Goal: Task Accomplishment & Management: Use online tool/utility

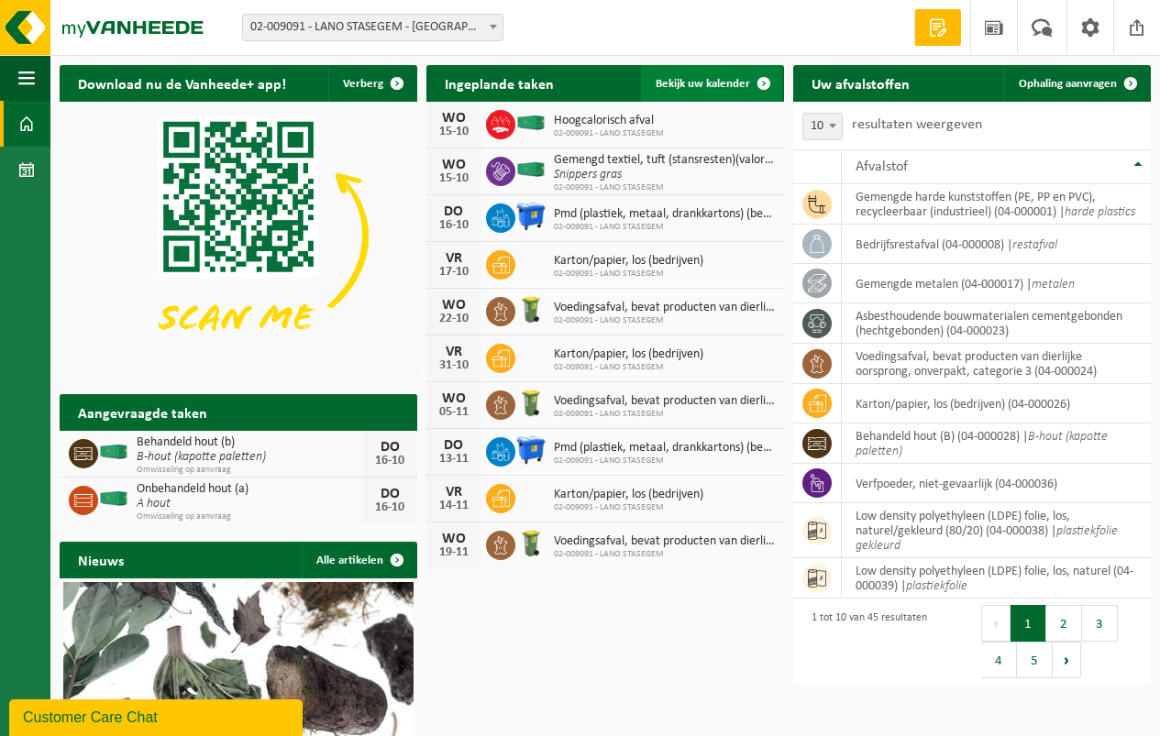
click at [698, 82] on span "Bekijk uw kalender" at bounding box center [702, 84] width 94 height 12
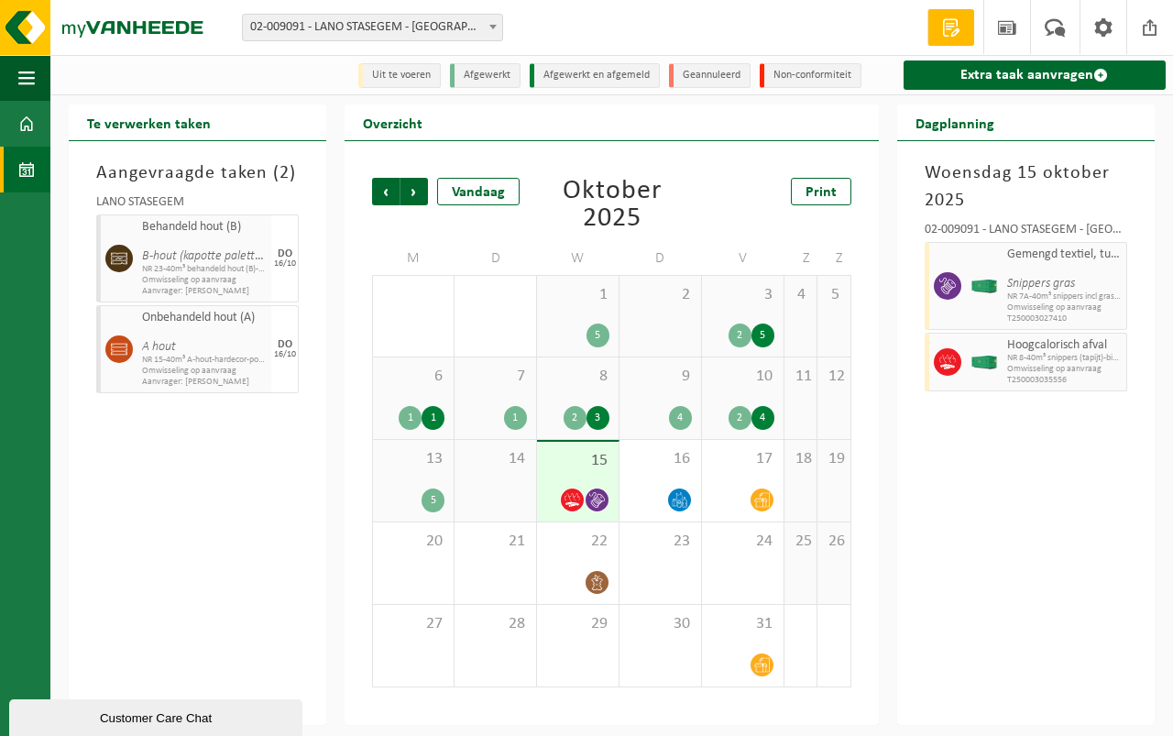
click at [602, 466] on span "15" at bounding box center [577, 461] width 63 height 20
click at [580, 474] on div "15" at bounding box center [578, 482] width 82 height 80
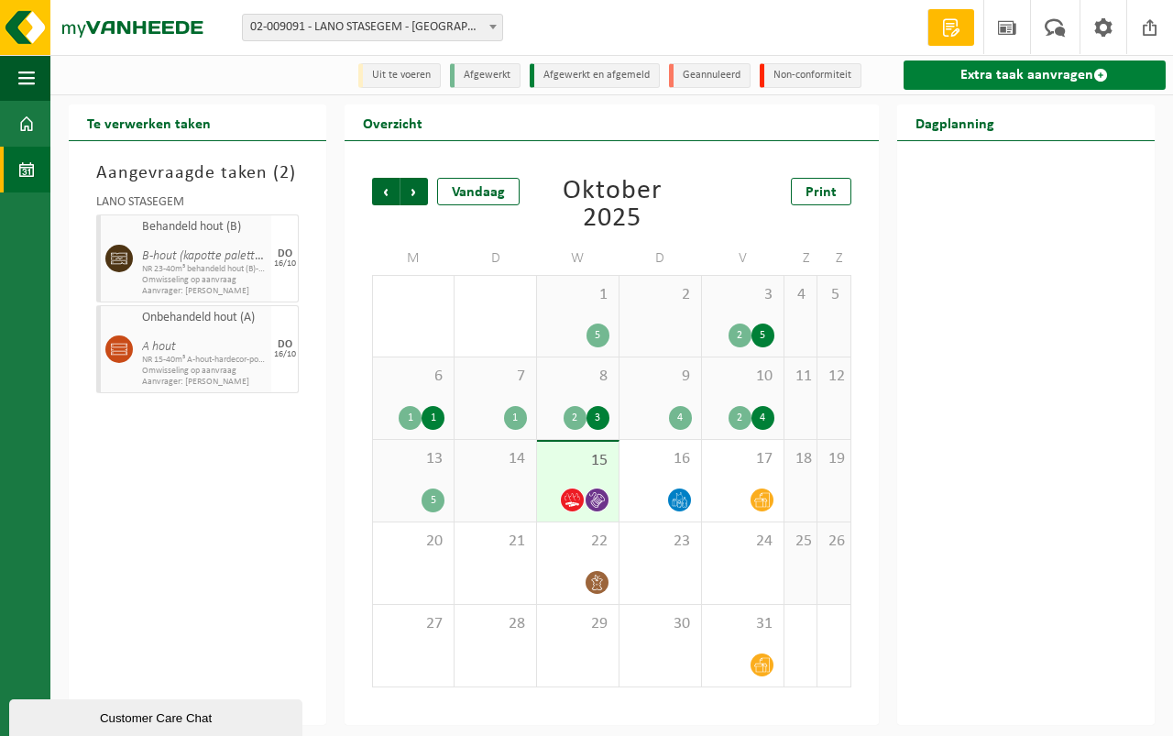
click at [1002, 72] on link "Extra taak aanvragen" at bounding box center [1035, 75] width 262 height 29
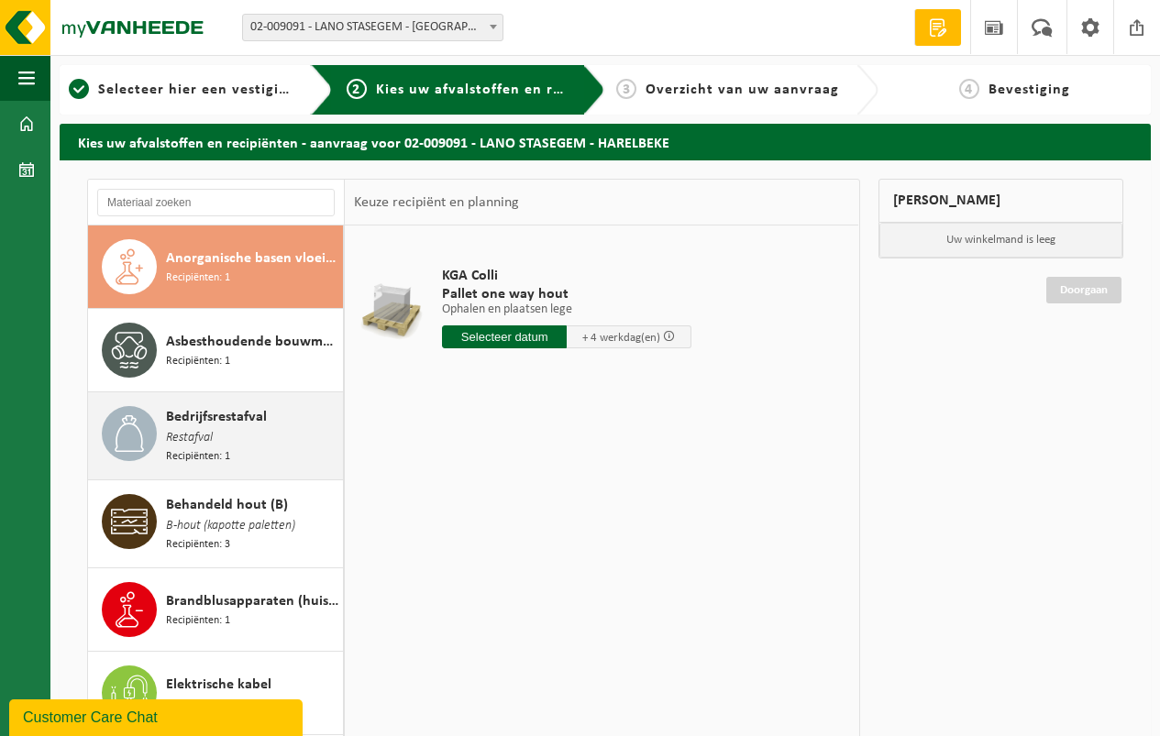
click at [237, 409] on span "Bedrijfsrestafval" at bounding box center [216, 417] width 101 height 22
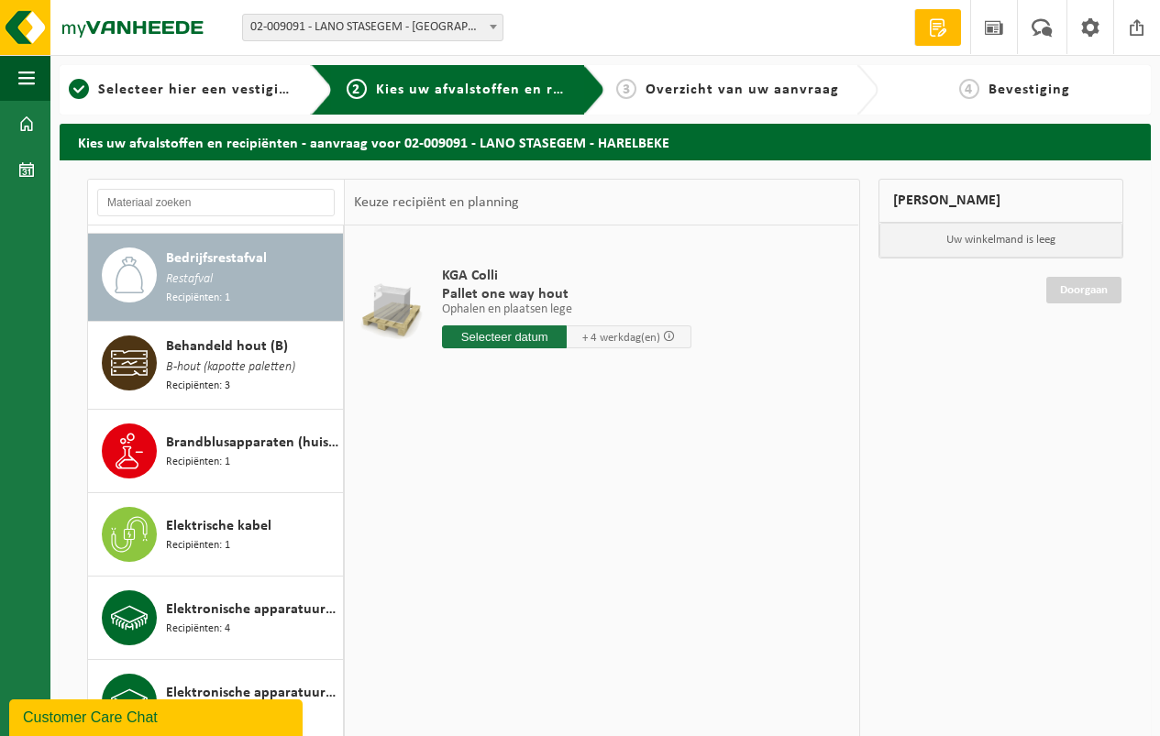
scroll to position [167, 0]
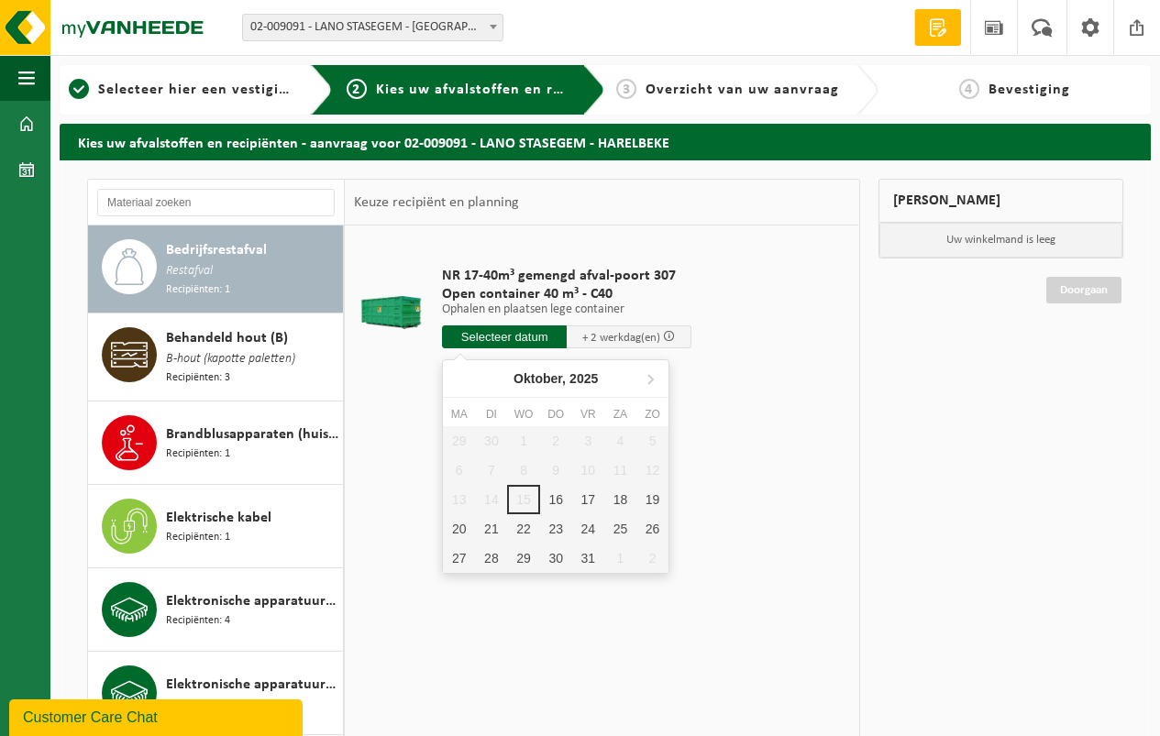
click at [498, 335] on input "text" at bounding box center [504, 336] width 125 height 23
click at [553, 495] on div "16" at bounding box center [556, 499] width 32 height 29
type input "Van 2025-10-16"
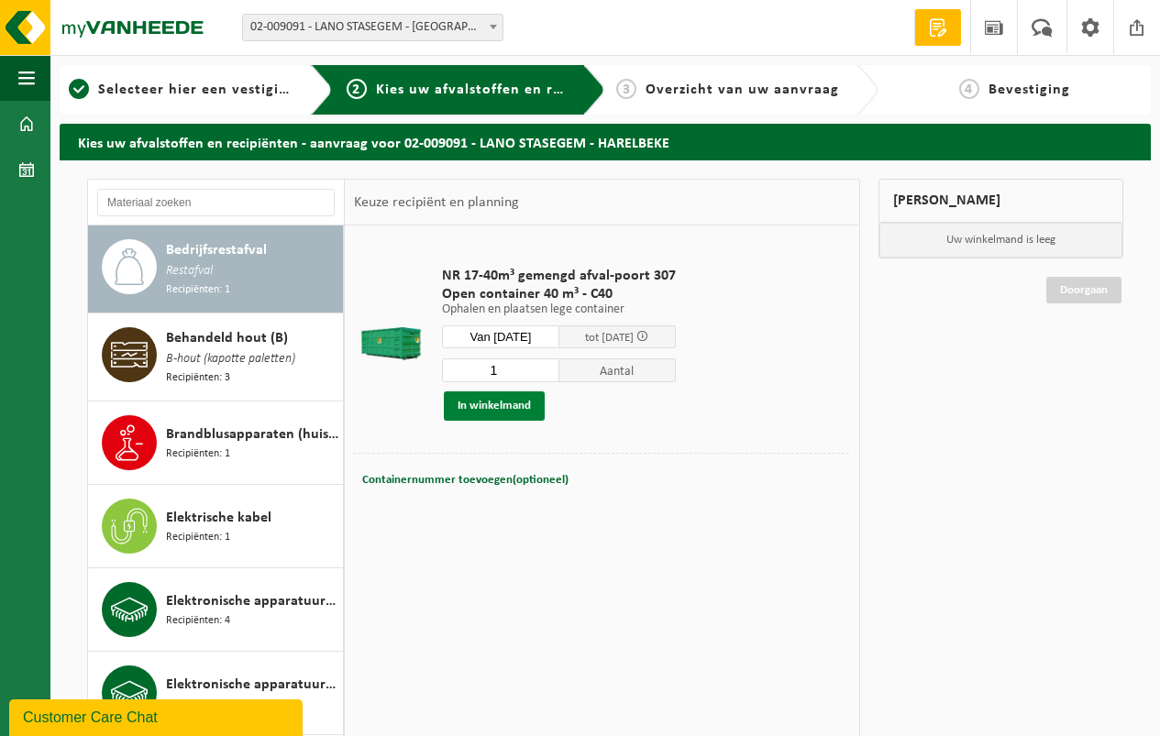
click at [497, 400] on button "In winkelmand" at bounding box center [494, 405] width 101 height 29
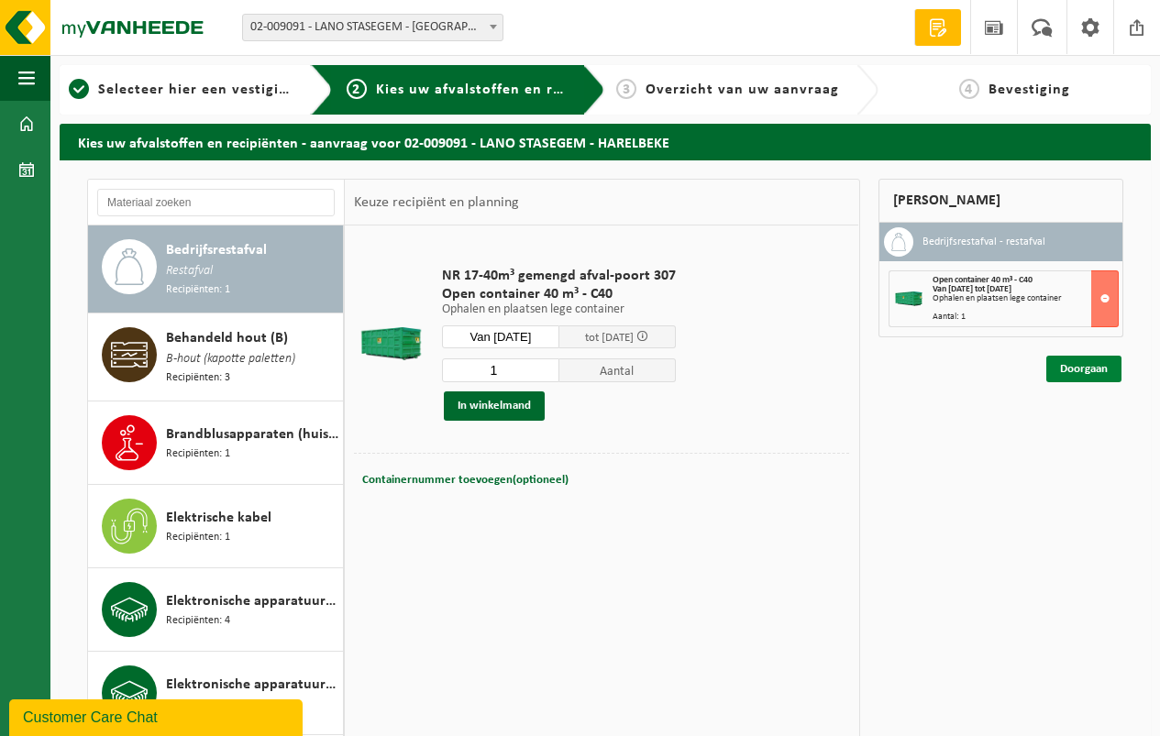
click at [1085, 364] on link "Doorgaan" at bounding box center [1083, 369] width 75 height 27
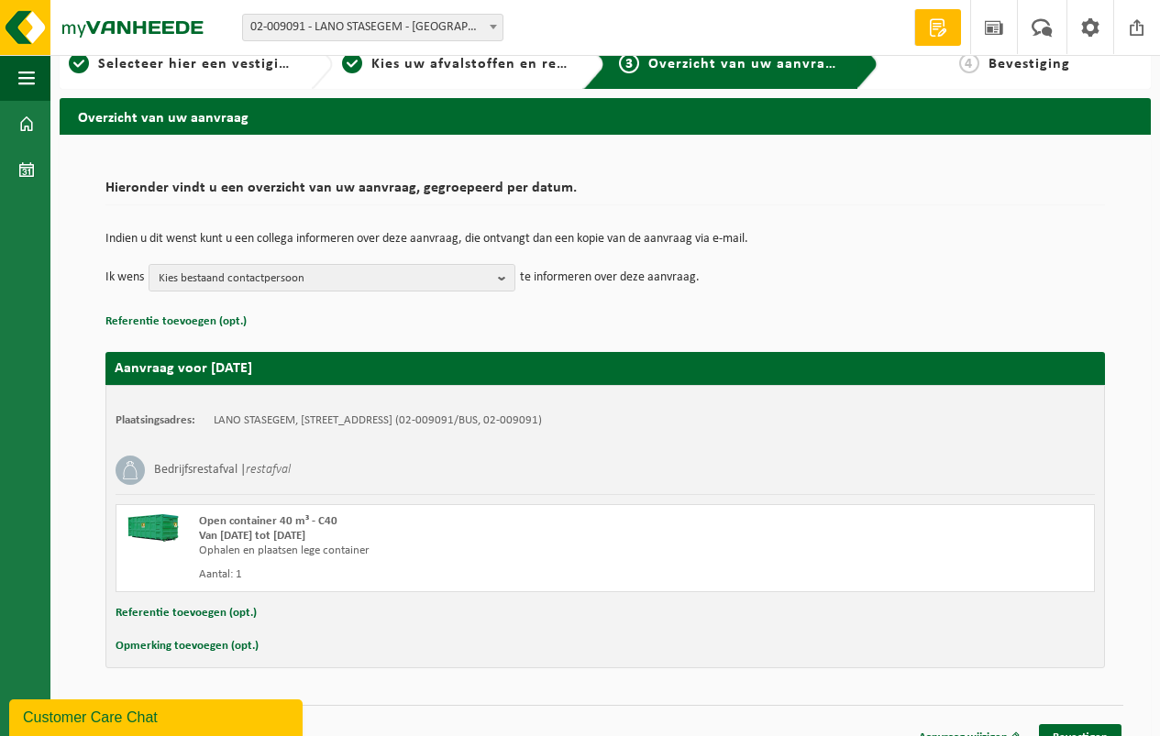
scroll to position [50, 0]
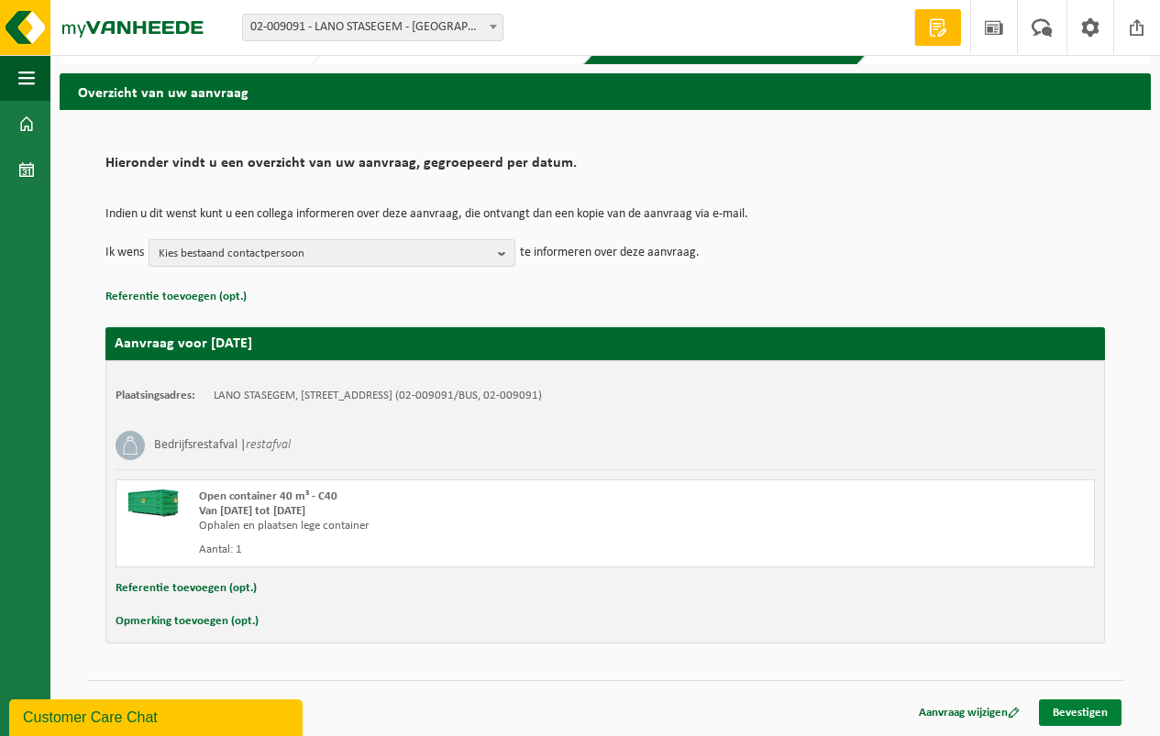
click at [1081, 710] on link "Bevestigen" at bounding box center [1080, 712] width 83 height 27
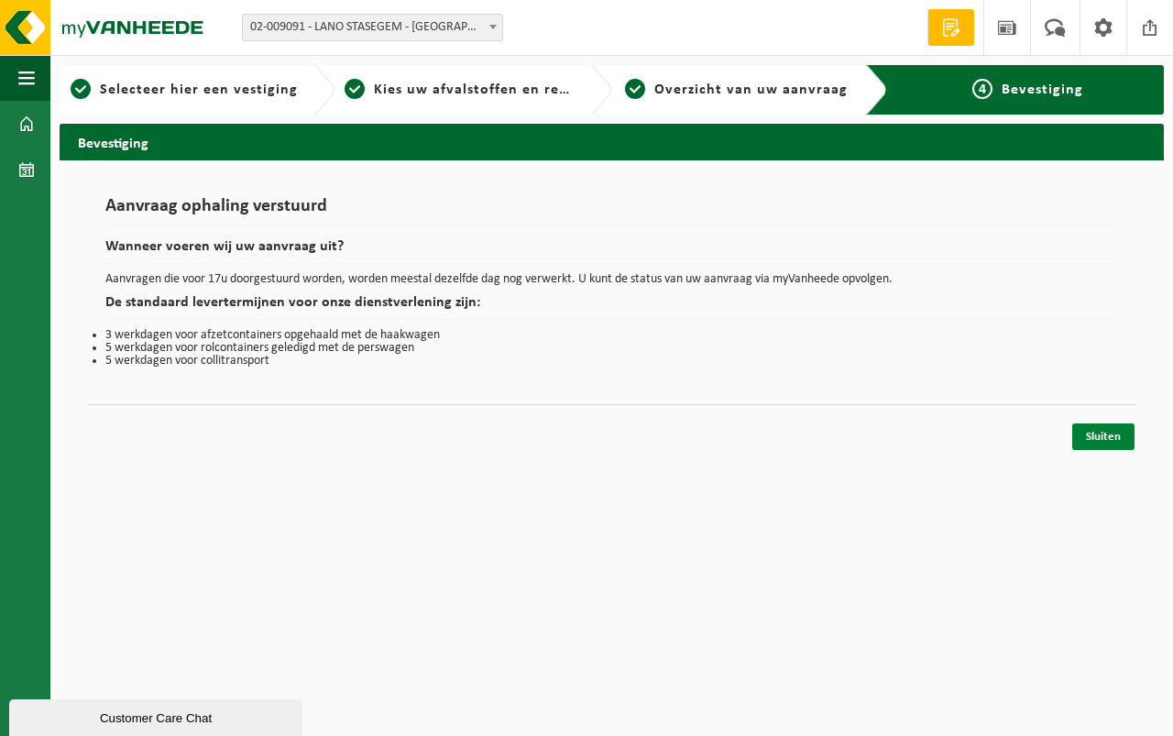
click at [1096, 432] on link "Sluiten" at bounding box center [1104, 437] width 62 height 27
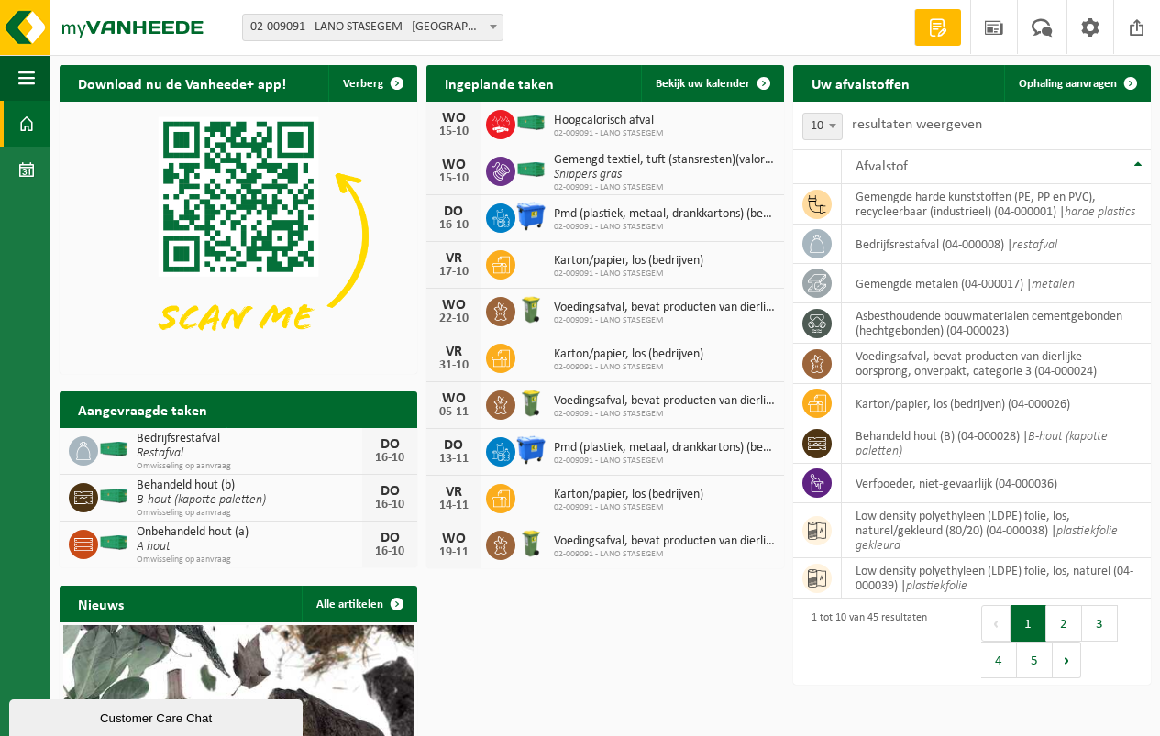
click at [123, 534] on img at bounding box center [113, 542] width 31 height 17
click at [390, 542] on div "DO" at bounding box center [389, 538] width 37 height 15
click at [706, 80] on span "Bekijk uw kalender" at bounding box center [702, 84] width 94 height 12
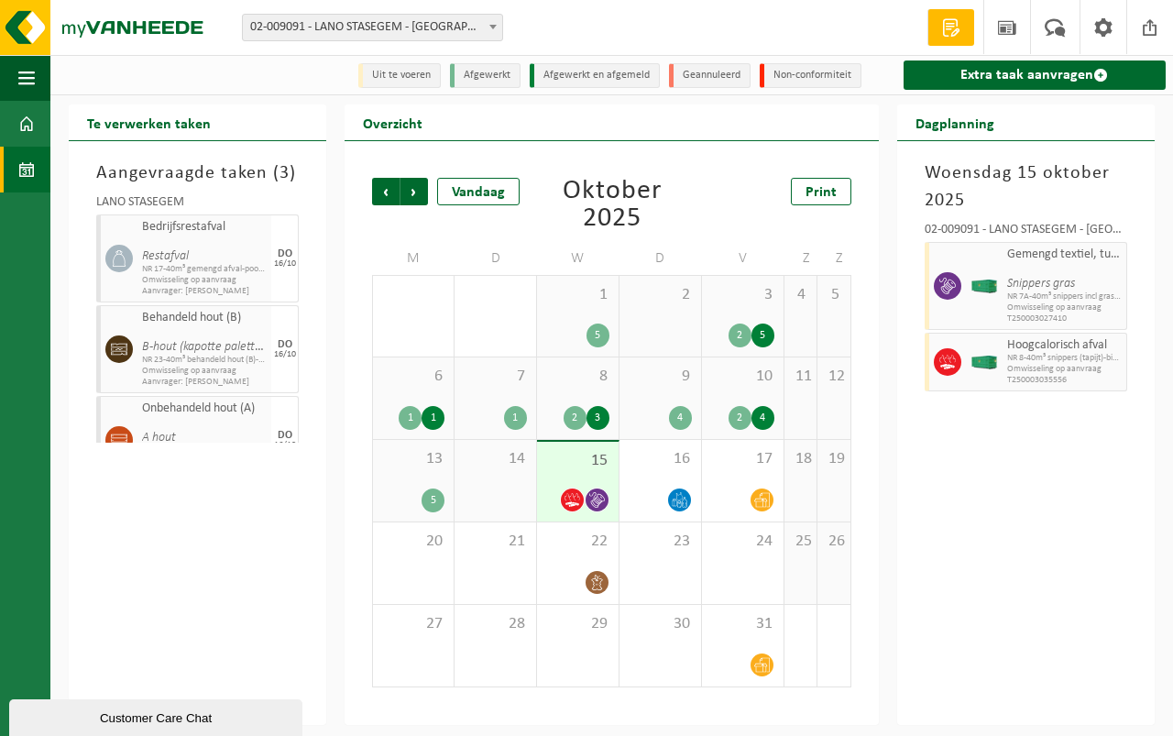
click at [738, 394] on div "10 2 4" at bounding box center [743, 399] width 82 height 82
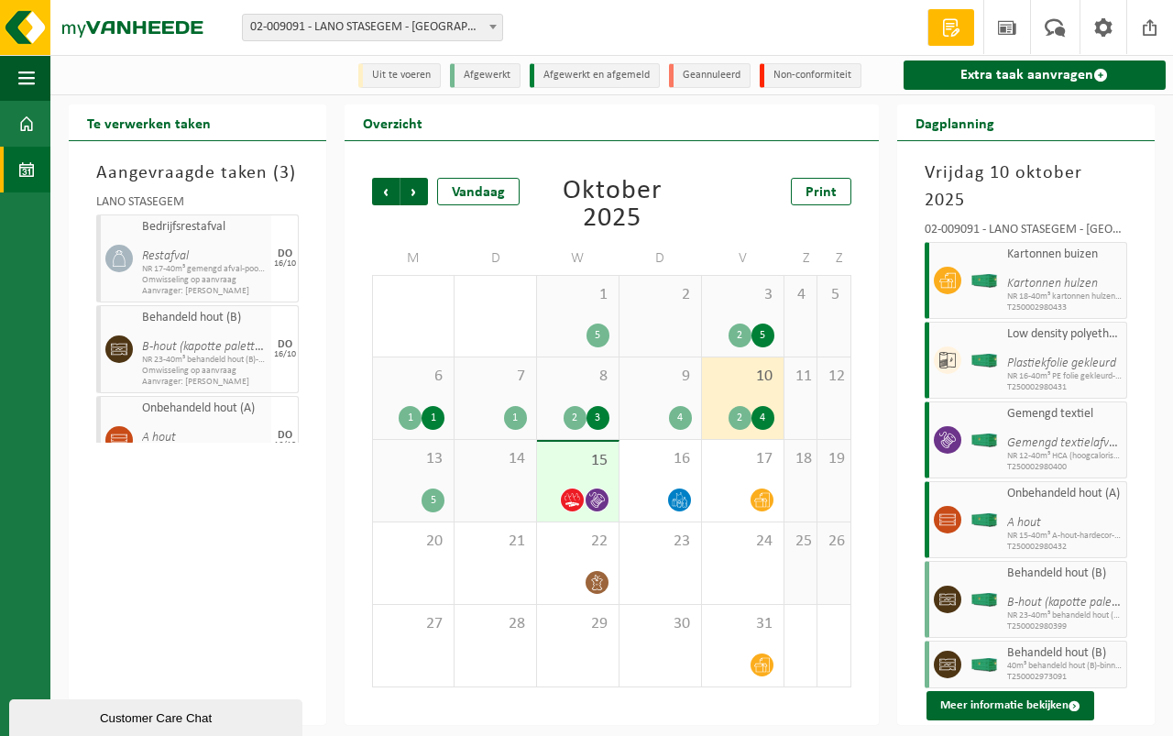
click at [644, 401] on div "9 4" at bounding box center [661, 399] width 82 height 82
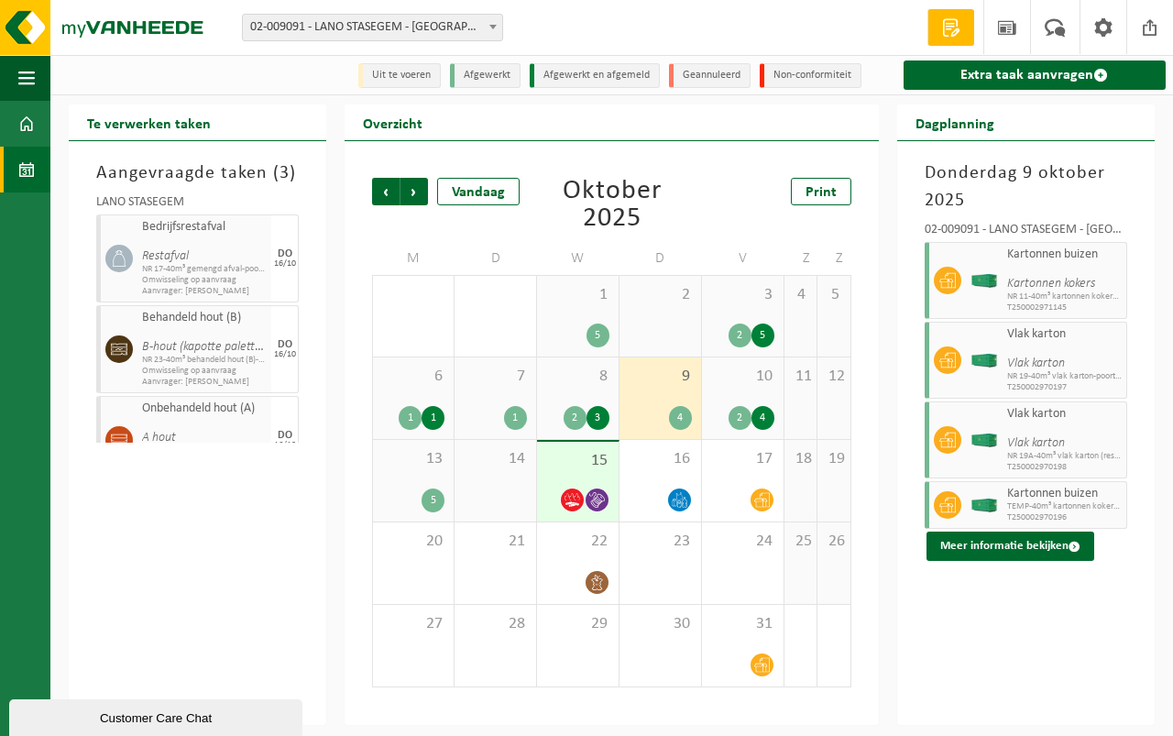
click at [589, 405] on div "8 2 3" at bounding box center [578, 399] width 82 height 82
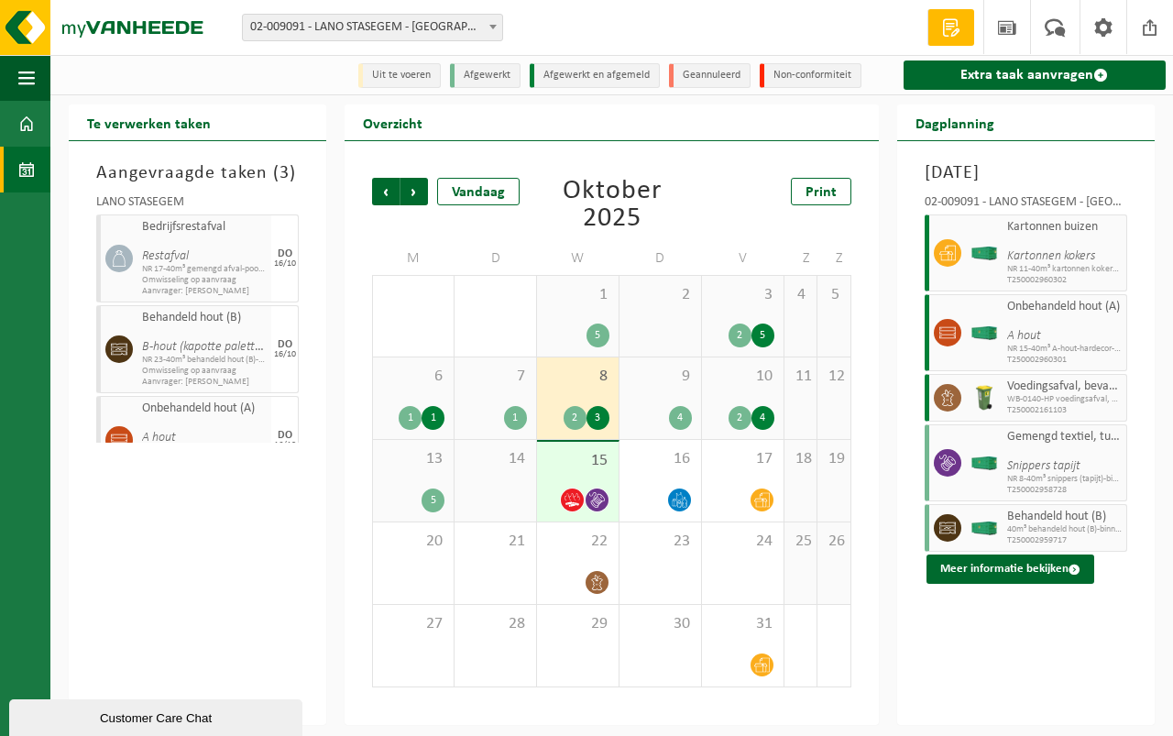
click at [502, 400] on div "7 1" at bounding box center [496, 399] width 82 height 82
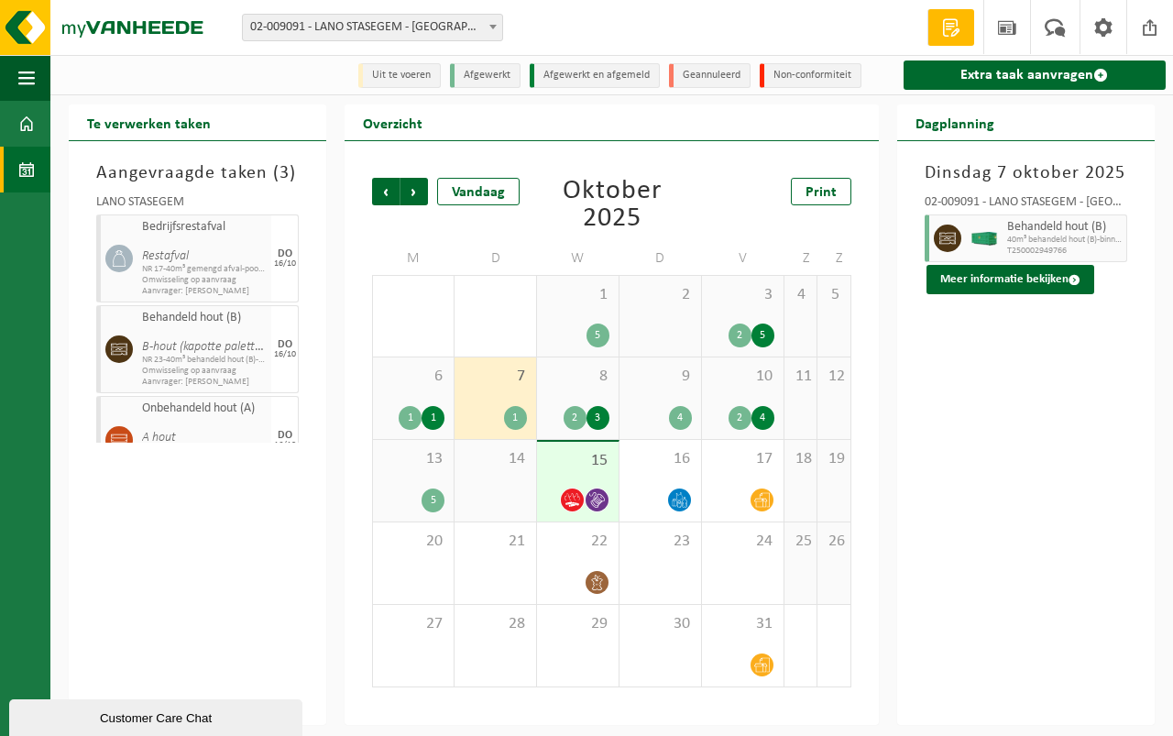
click at [739, 398] on div "10 2 4" at bounding box center [743, 399] width 82 height 82
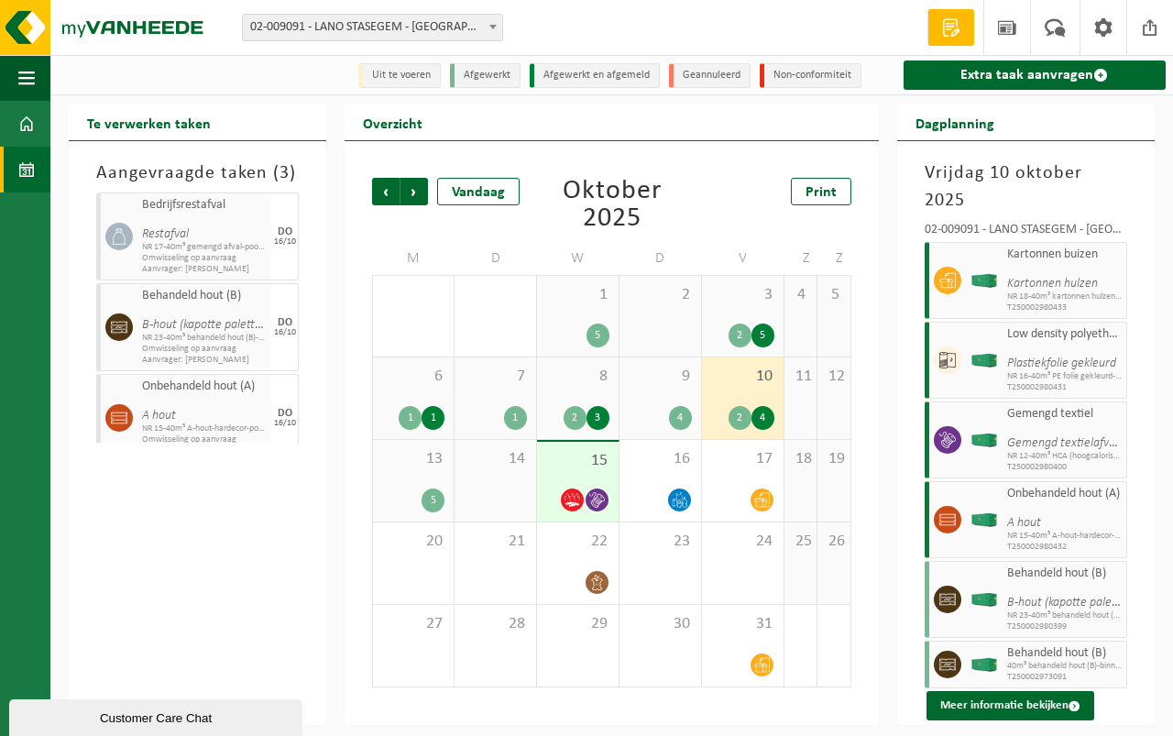
scroll to position [44, 0]
